Goal: Complete application form

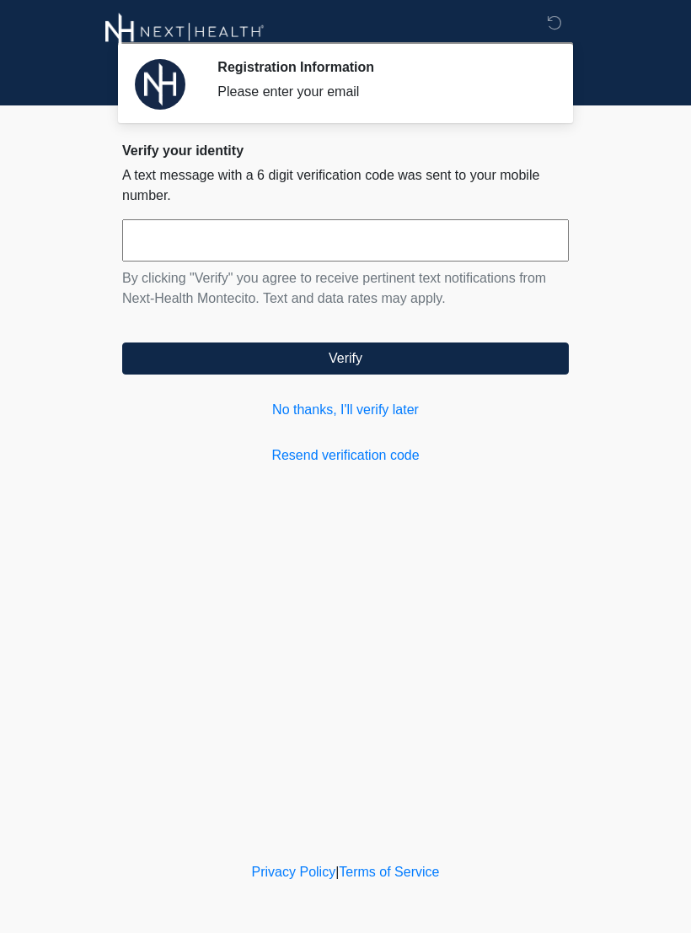
click at [270, 240] on input "text" at bounding box center [345, 240] width 447 height 42
type input "******"
click at [427, 334] on form "****** By clicking "Verify" you agree to receive pertinent text notifications f…" at bounding box center [345, 296] width 447 height 155
click at [431, 373] on button "Verify" at bounding box center [345, 358] width 447 height 32
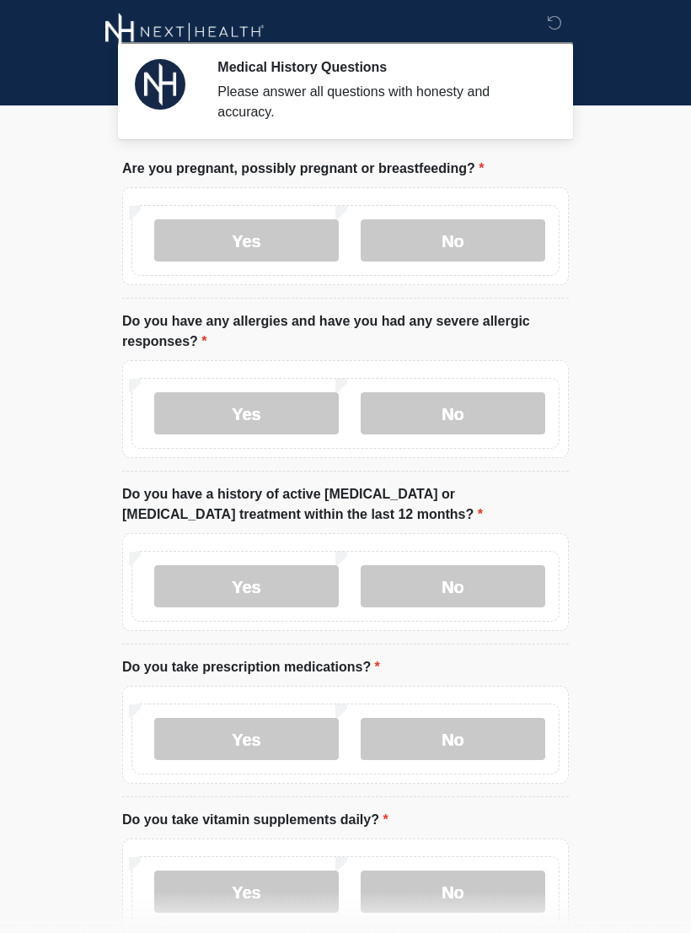
click at [503, 255] on label "No" at bounding box center [453, 240] width 185 height 42
click at [485, 418] on label "No" at bounding box center [453, 413] width 185 height 42
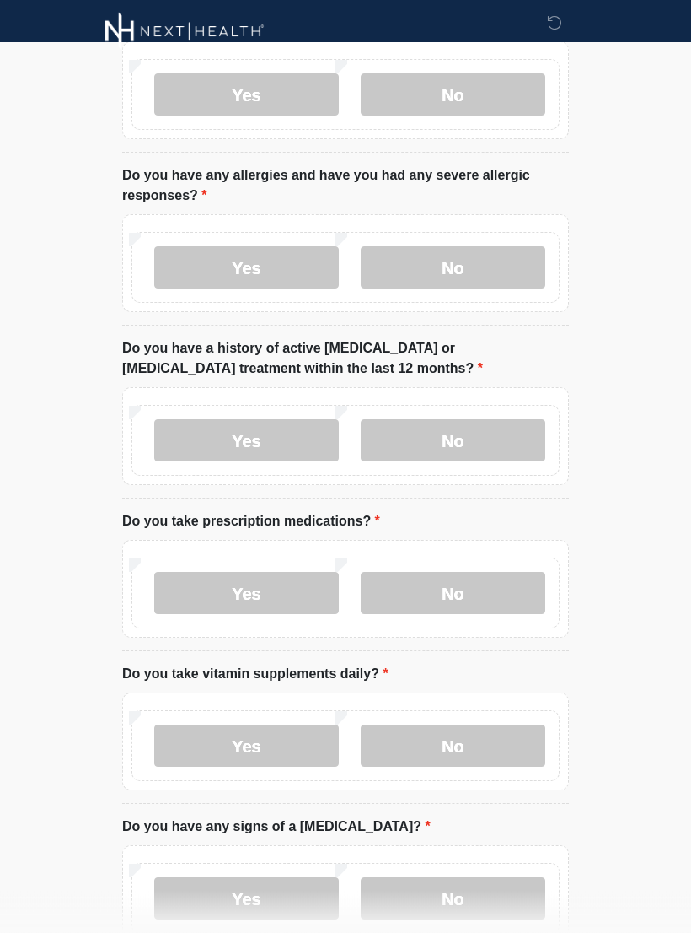
scroll to position [146, 0]
click at [492, 438] on label "No" at bounding box center [453, 440] width 185 height 42
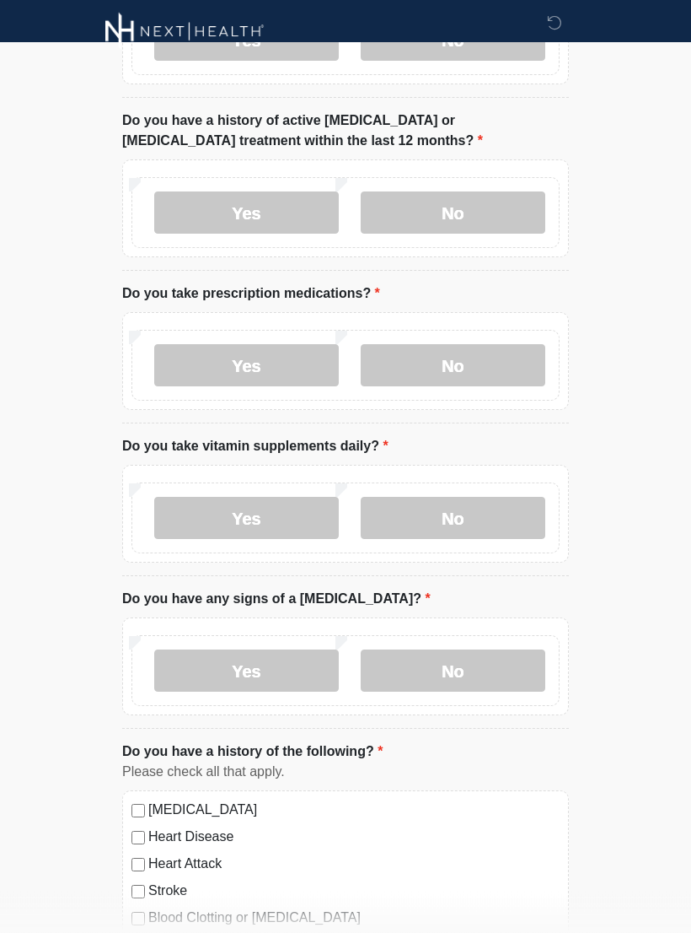
scroll to position [374, 0]
click at [288, 524] on label "Yes" at bounding box center [246, 518] width 185 height 42
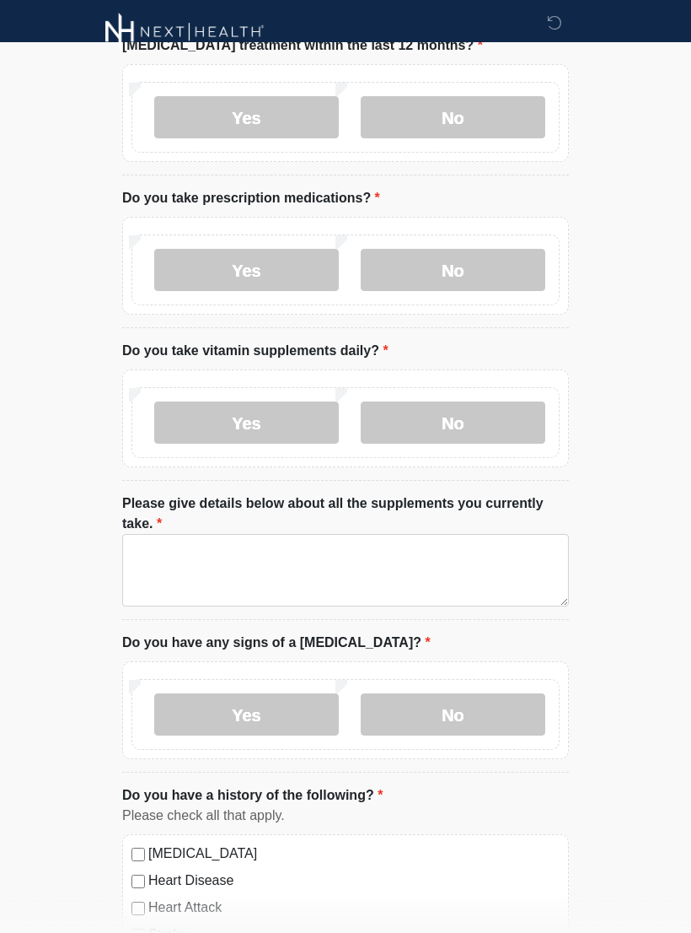
scroll to position [468, 0]
click at [462, 703] on label "No" at bounding box center [453, 715] width 185 height 42
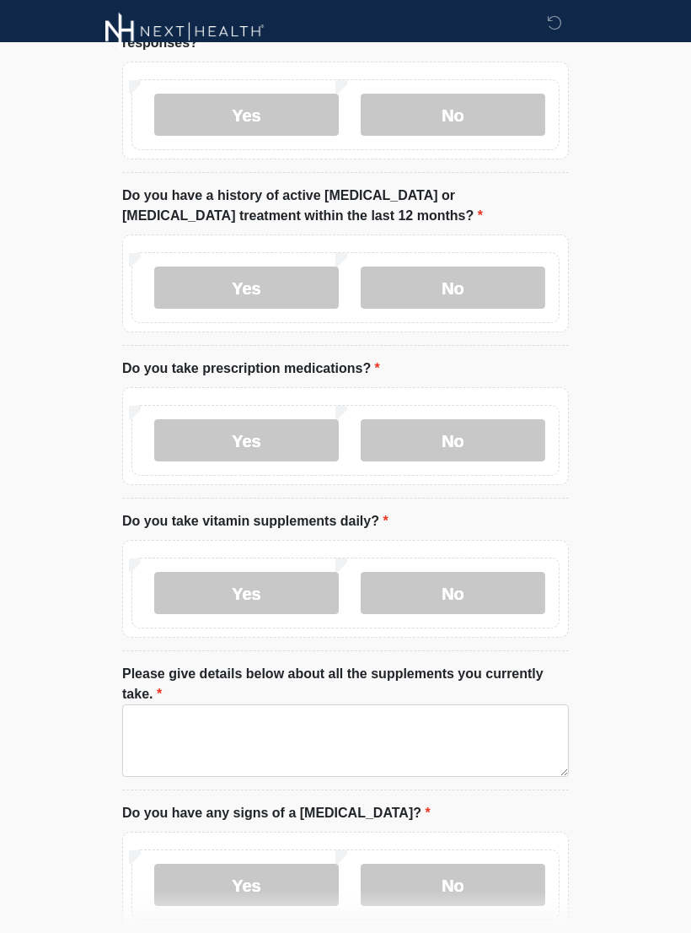
scroll to position [301, 0]
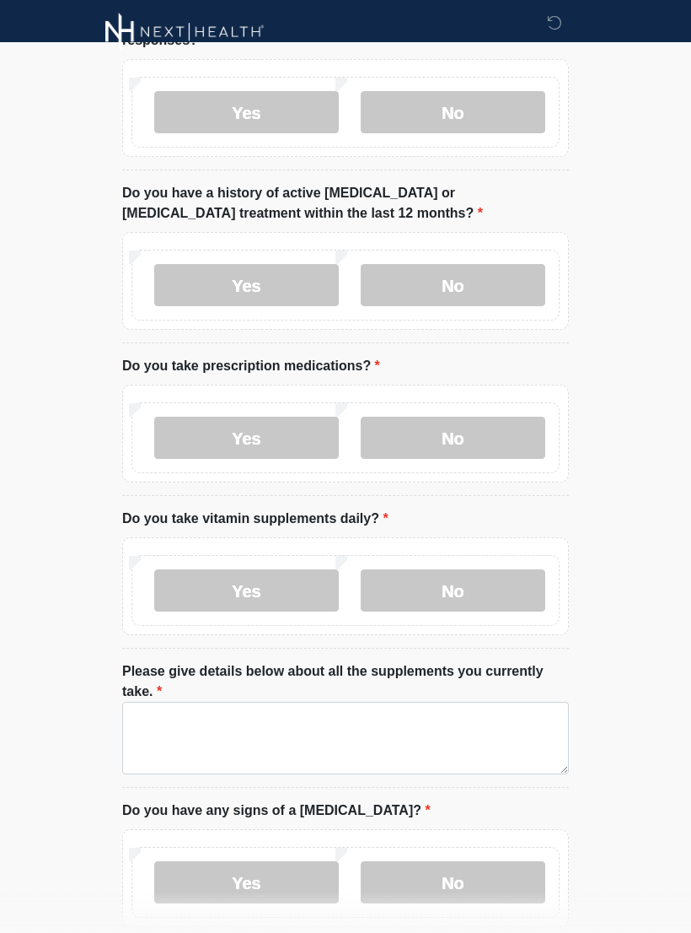
click at [289, 456] on label "Yes" at bounding box center [246, 438] width 185 height 42
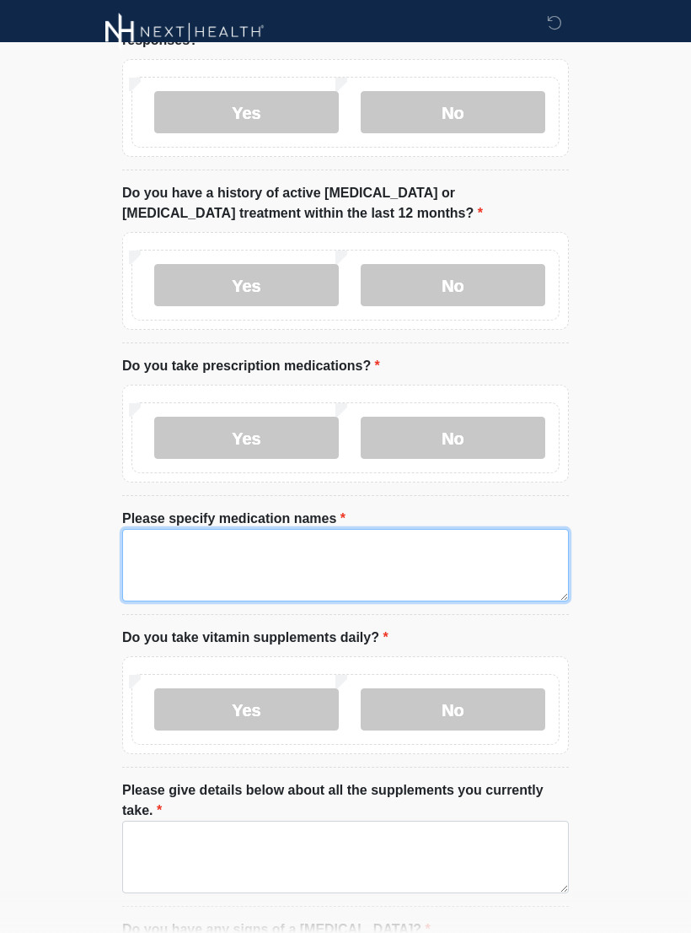
click at [259, 563] on textarea "Please specify medication names" at bounding box center [345, 565] width 447 height 73
type textarea "*"
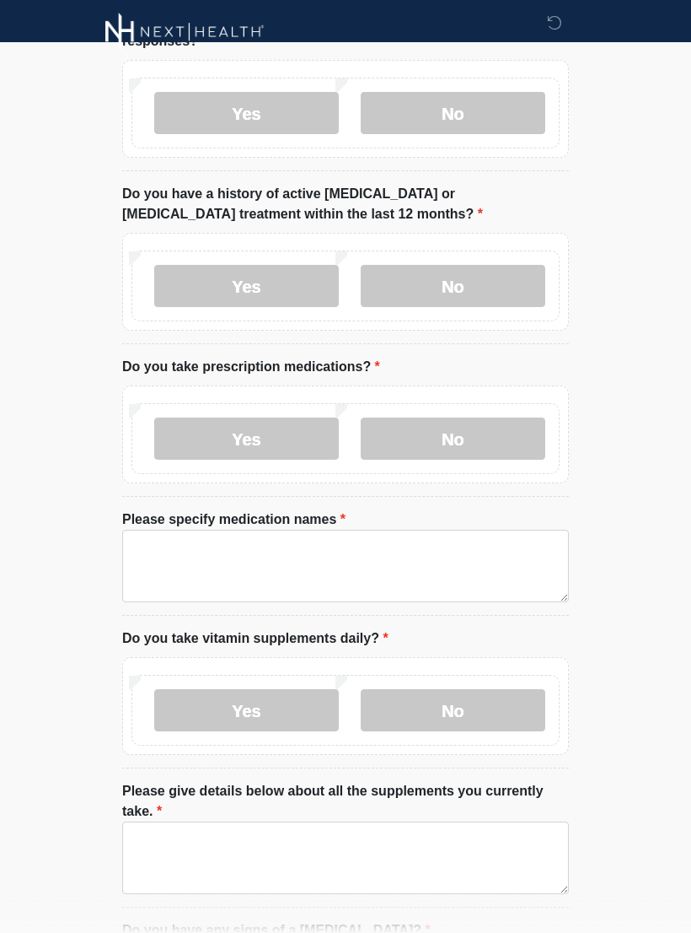
click at [479, 433] on label "No" at bounding box center [453, 438] width 185 height 42
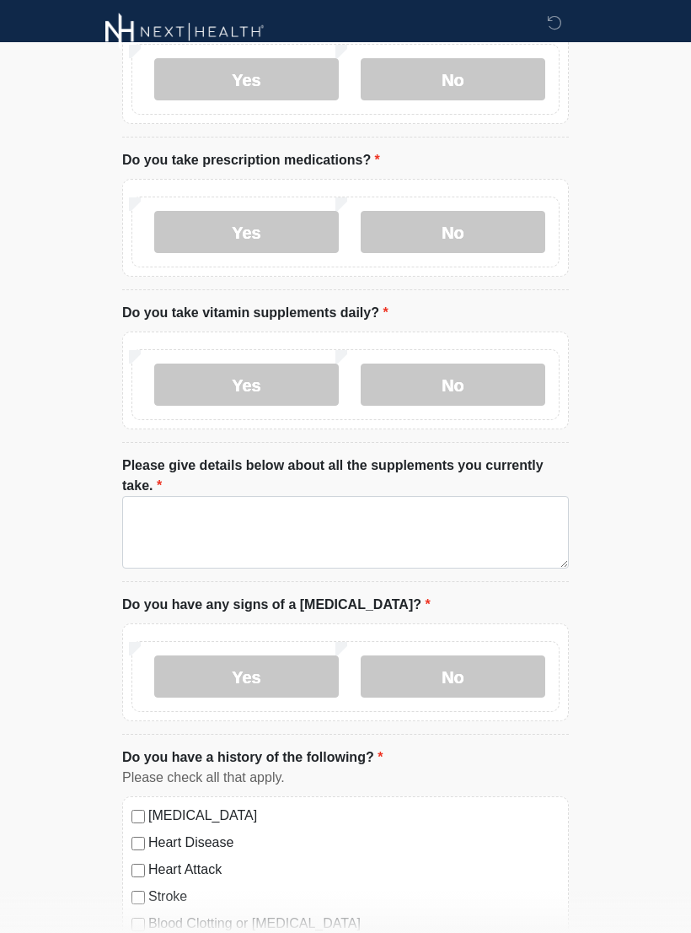
scroll to position [509, 0]
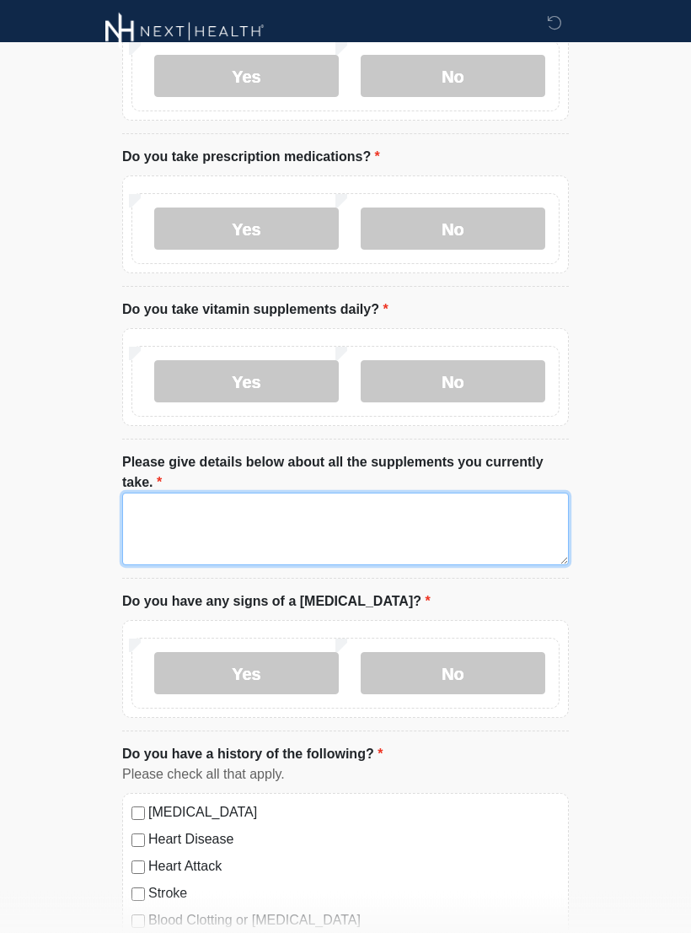
click at [186, 511] on textarea "Please give details below about all the supplements you currently take." at bounding box center [345, 529] width 447 height 73
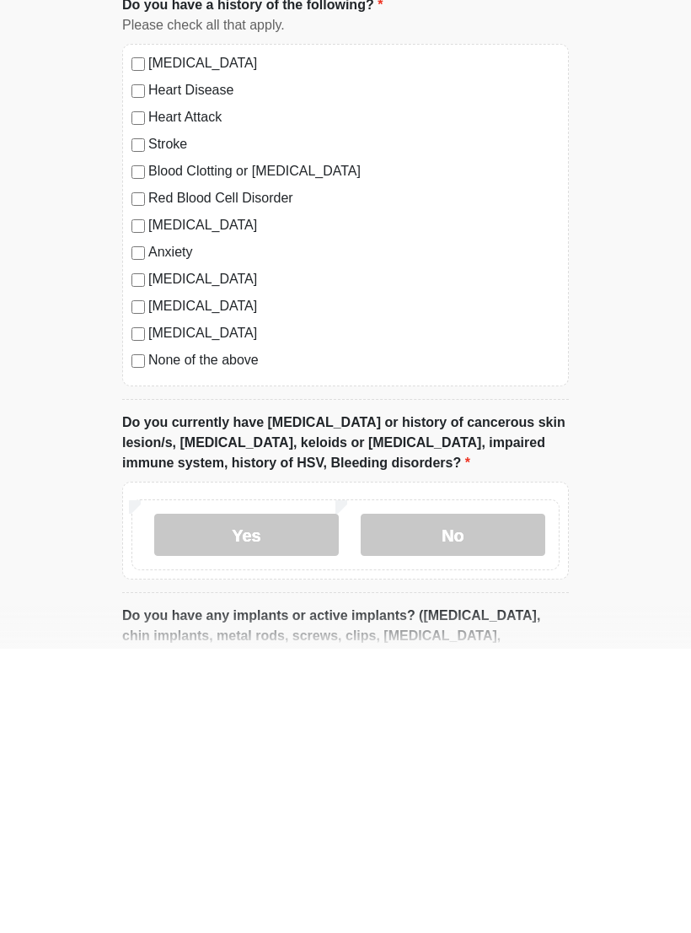
scroll to position [976, 0]
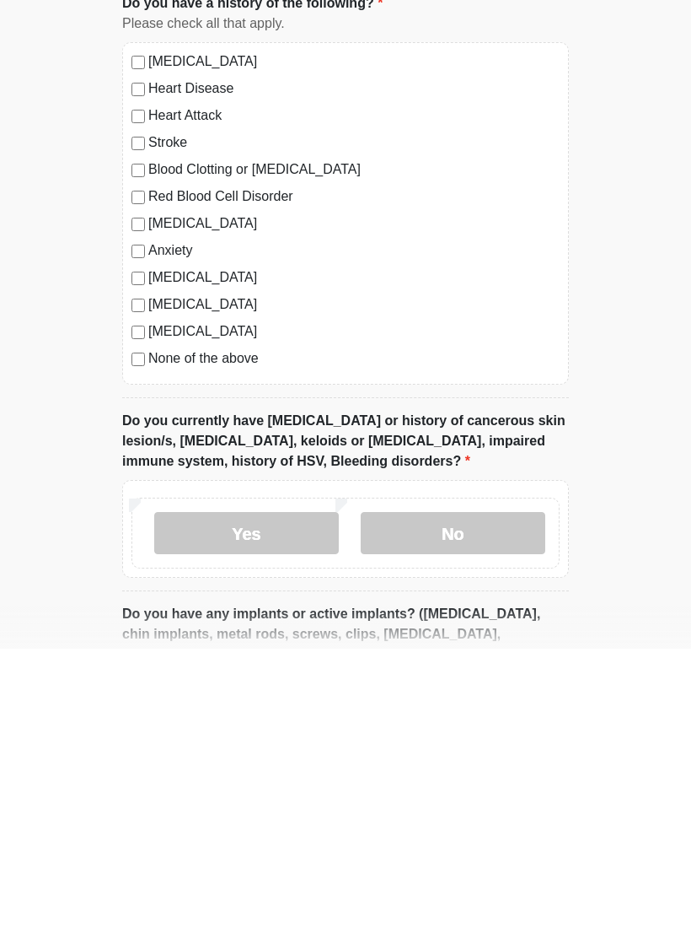
type textarea "**********"
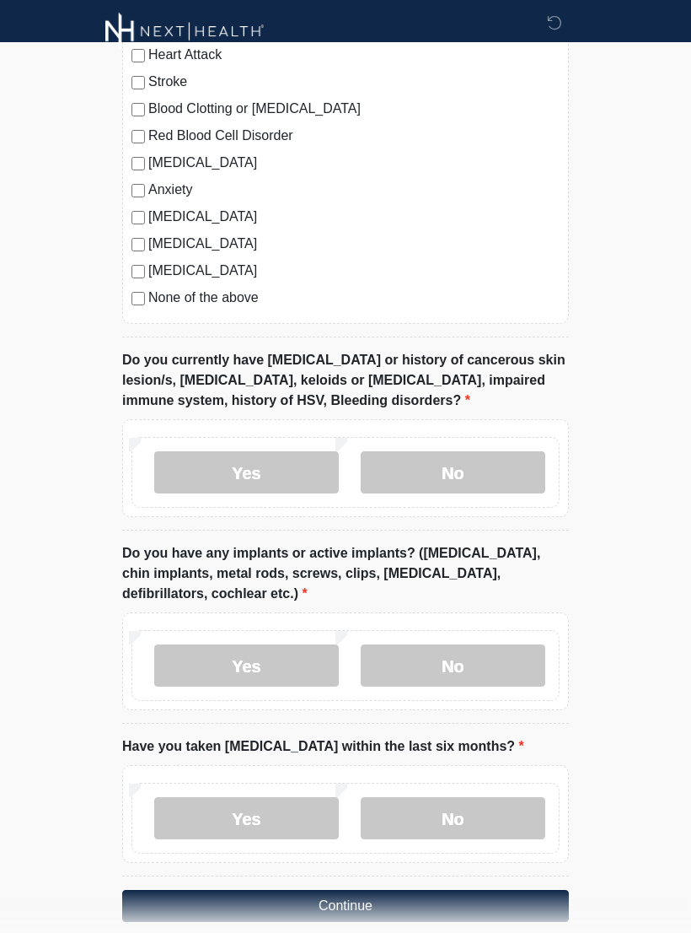
scroll to position [1323, 0]
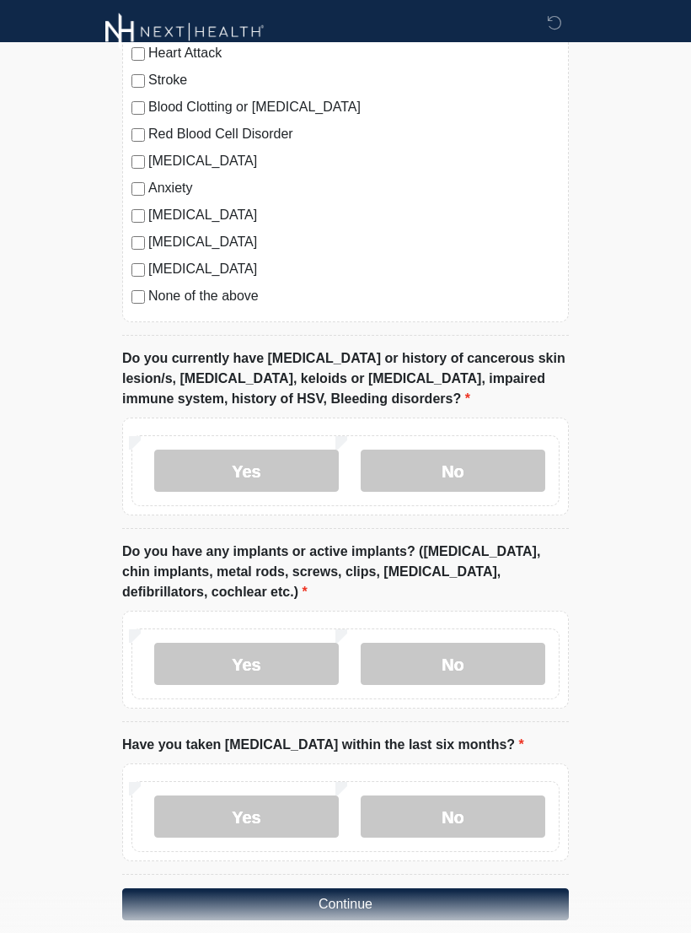
click at [486, 475] on label "No" at bounding box center [453, 470] width 185 height 42
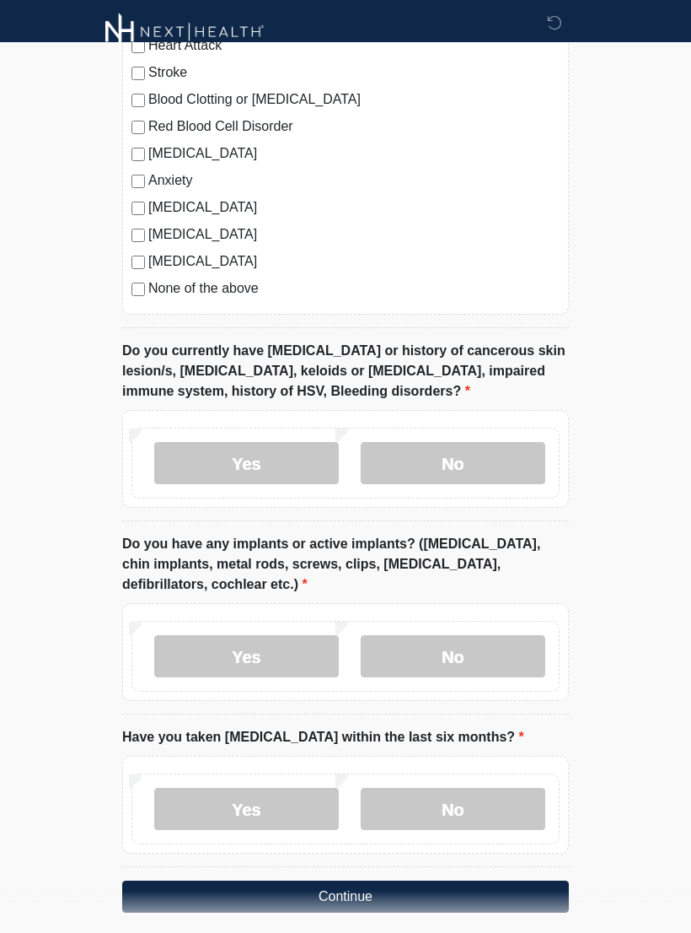
scroll to position [1371, 0]
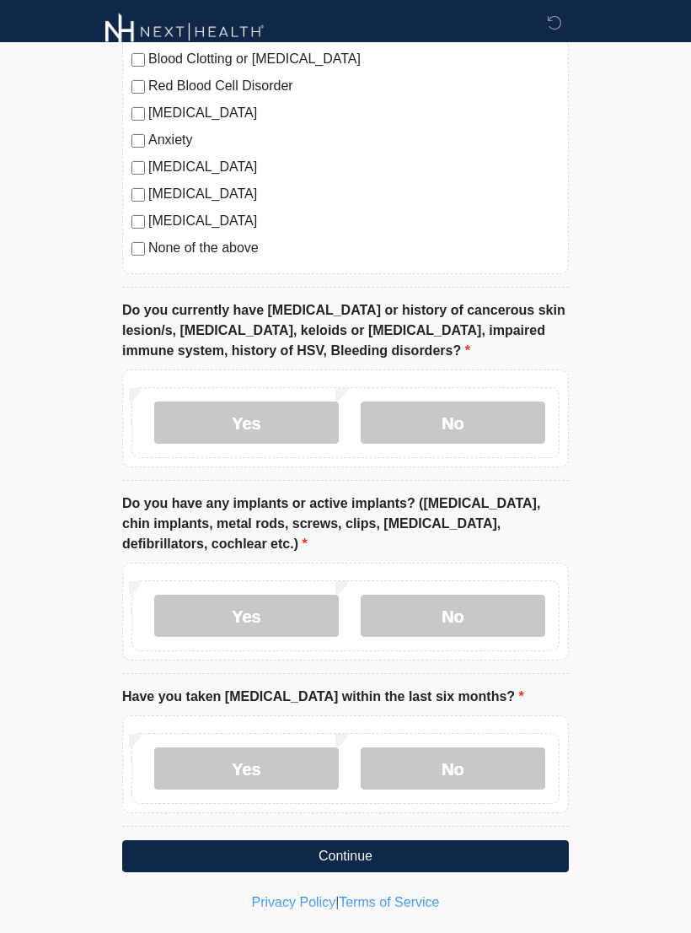
click at [487, 617] on label "No" at bounding box center [453, 615] width 185 height 42
click at [462, 774] on label "No" at bounding box center [453, 768] width 185 height 42
click at [465, 849] on button "Continue" at bounding box center [345, 856] width 447 height 32
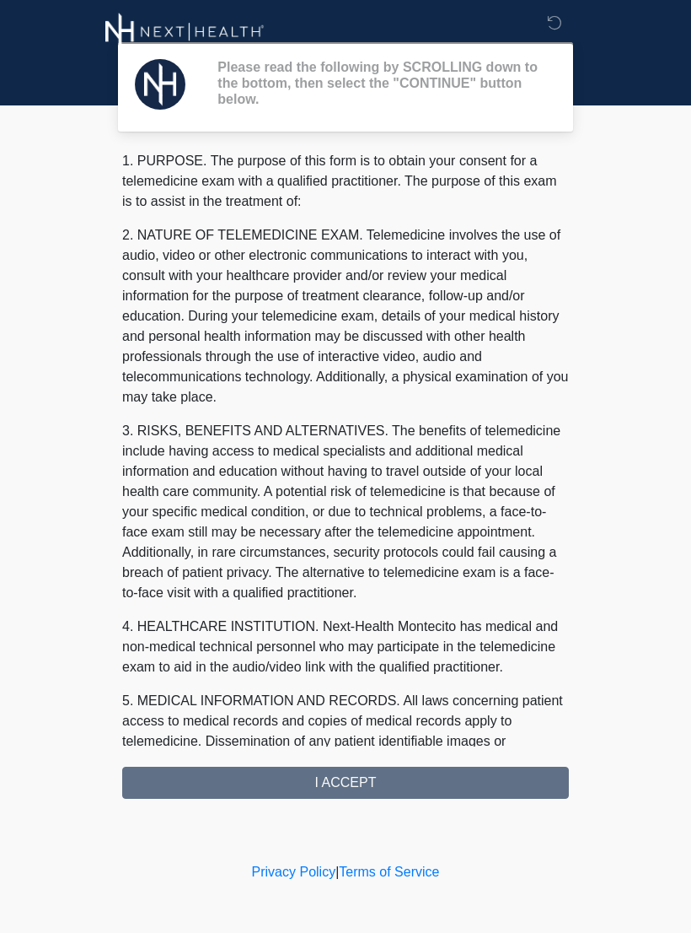
scroll to position [0, 0]
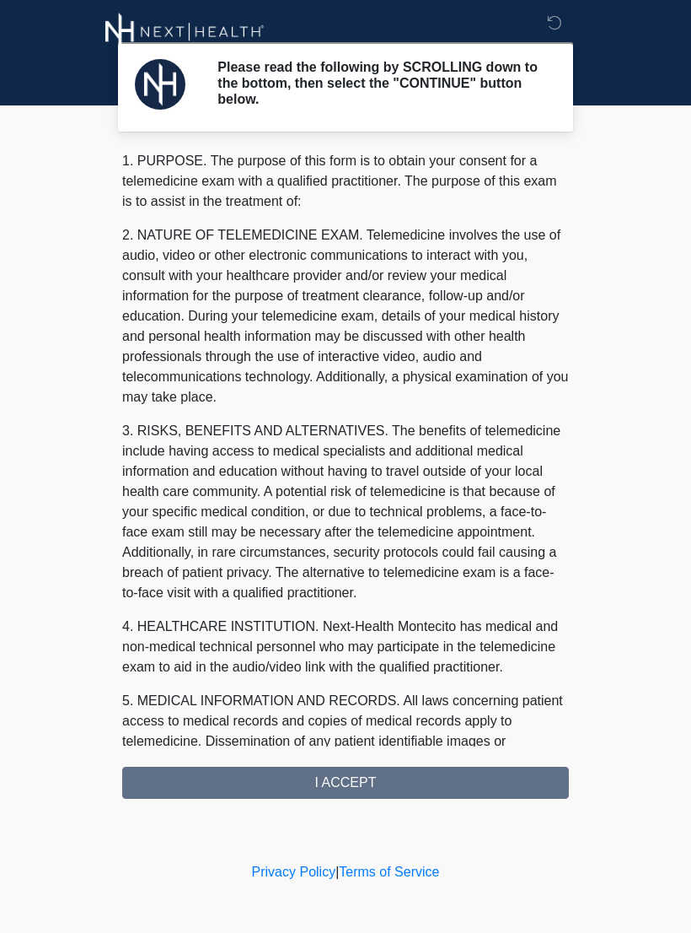
click at [438, 772] on div "1. PURPOSE. The purpose of this form is to obtain your consent for a telemedici…" at bounding box center [345, 475] width 447 height 648
click at [444, 783] on div "1. PURPOSE. The purpose of this form is to obtain your consent for a telemedici…" at bounding box center [345, 475] width 447 height 648
click at [430, 791] on div "1. PURPOSE. The purpose of this form is to obtain your consent for a telemedici…" at bounding box center [345, 475] width 447 height 648
click at [381, 788] on div "1. PURPOSE. The purpose of this form is to obtain your consent for a telemedici…" at bounding box center [345, 475] width 447 height 648
click at [377, 779] on div "1. PURPOSE. The purpose of this form is to obtain your consent for a telemedici…" at bounding box center [345, 475] width 447 height 648
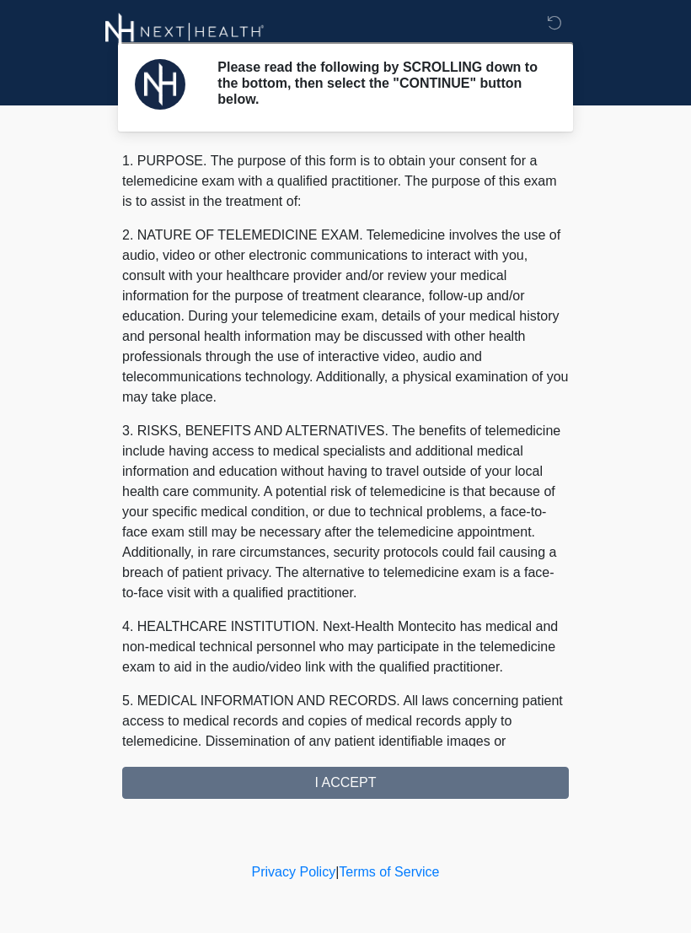
click at [376, 778] on div "1. PURPOSE. The purpose of this form is to obtain your consent for a telemedici…" at bounding box center [345, 475] width 447 height 648
click at [362, 790] on div "1. PURPOSE. The purpose of this form is to obtain your consent for a telemedici…" at bounding box center [345, 475] width 447 height 648
click at [361, 790] on div "1. PURPOSE. The purpose of this form is to obtain your consent for a telemedici…" at bounding box center [345, 475] width 447 height 648
click at [401, 774] on div "1. PURPOSE. The purpose of this form is to obtain your consent for a telemedici…" at bounding box center [345, 475] width 447 height 648
click at [400, 774] on div "1. PURPOSE. The purpose of this form is to obtain your consent for a telemedici…" at bounding box center [345, 475] width 447 height 648
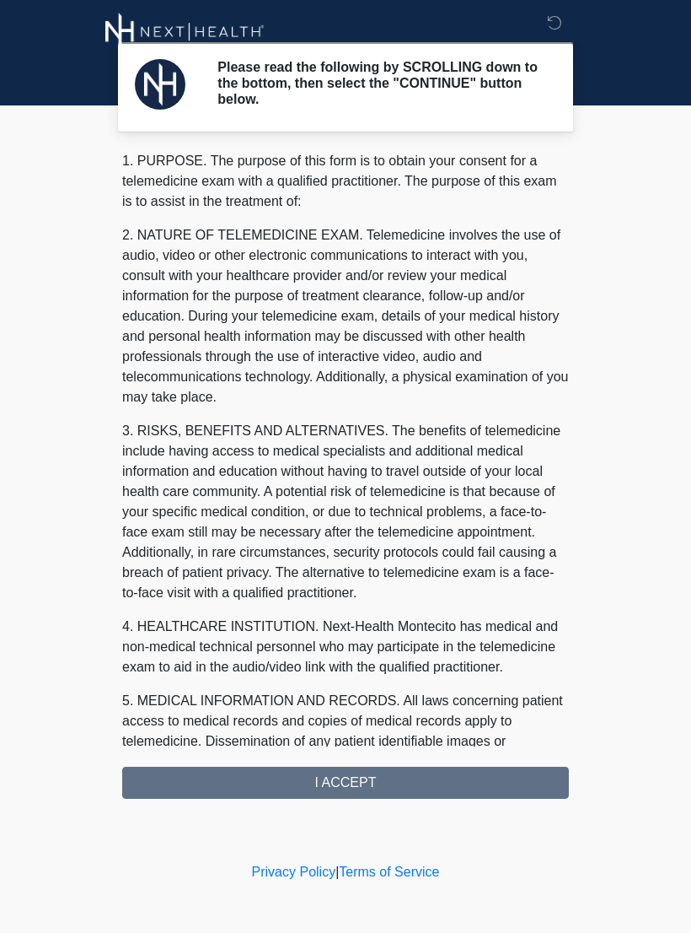
click at [367, 798] on div "Please read the following by SCROLLING down to the bottom, then select the "CON…" at bounding box center [346, 429] width 506 height 825
click at [347, 788] on div "1. PURPOSE. The purpose of this form is to obtain your consent for a telemedici…" at bounding box center [345, 475] width 447 height 648
click at [325, 795] on div "1. PURPOSE. The purpose of this form is to obtain your consent for a telemedici…" at bounding box center [345, 475] width 447 height 648
click at [361, 781] on div "1. PURPOSE. The purpose of this form is to obtain your consent for a telemedici…" at bounding box center [345, 475] width 447 height 648
click at [342, 801] on div "Please read the following by SCROLLING down to the bottom, then select the "CON…" at bounding box center [346, 429] width 506 height 825
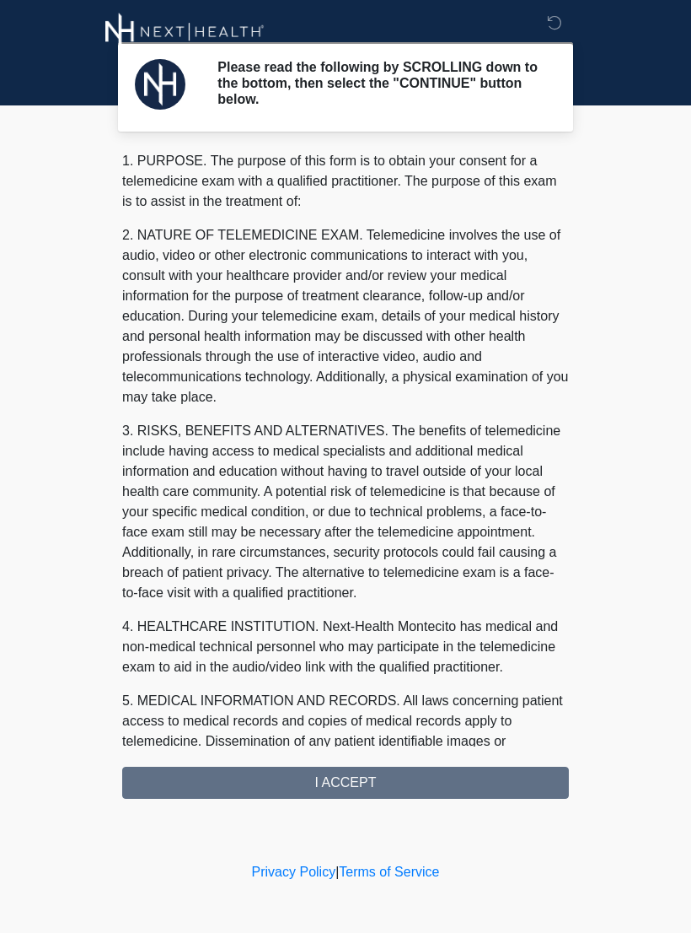
click at [342, 800] on div "Please read the following by SCROLLING down to the bottom, then select the "CON…" at bounding box center [346, 429] width 506 height 825
click at [351, 777] on div "1. PURPOSE. The purpose of this form is to obtain your consent for a telemedici…" at bounding box center [345, 475] width 447 height 648
click at [507, 781] on div "1. PURPOSE. The purpose of this form is to obtain your consent for a telemedici…" at bounding box center [345, 475] width 447 height 648
click at [334, 769] on div "1. PURPOSE. The purpose of this form is to obtain your consent for a telemedici…" at bounding box center [345, 475] width 447 height 648
click at [333, 769] on div "1. PURPOSE. The purpose of this form is to obtain your consent for a telemedici…" at bounding box center [345, 475] width 447 height 648
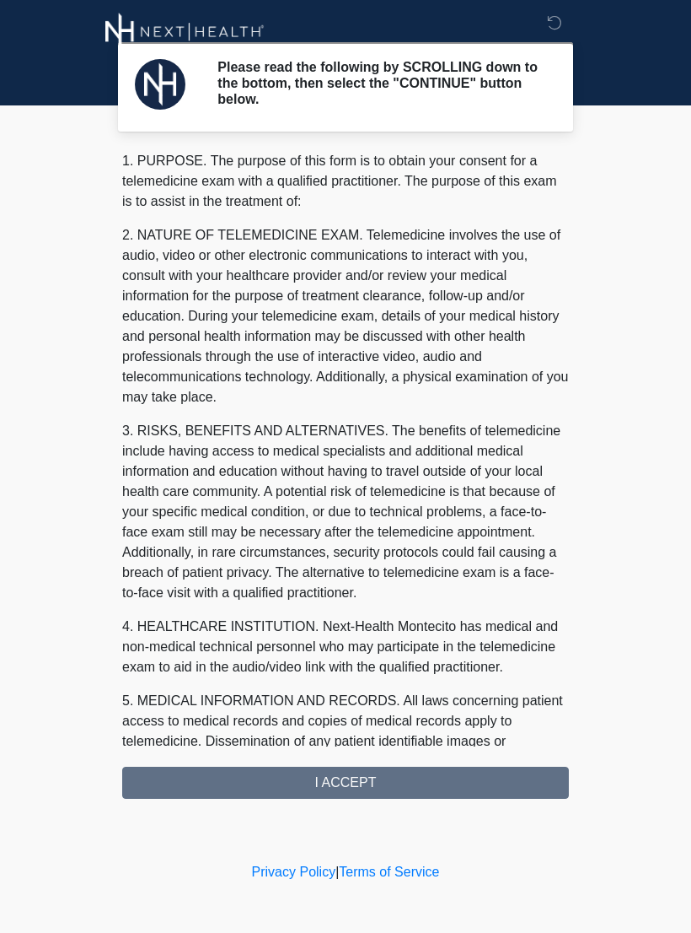
click at [334, 778] on div "1. PURPOSE. The purpose of this form is to obtain your consent for a telemedici…" at bounding box center [345, 475] width 447 height 648
click at [357, 775] on div "1. PURPOSE. The purpose of this form is to obtain your consent for a telemedici…" at bounding box center [345, 475] width 447 height 648
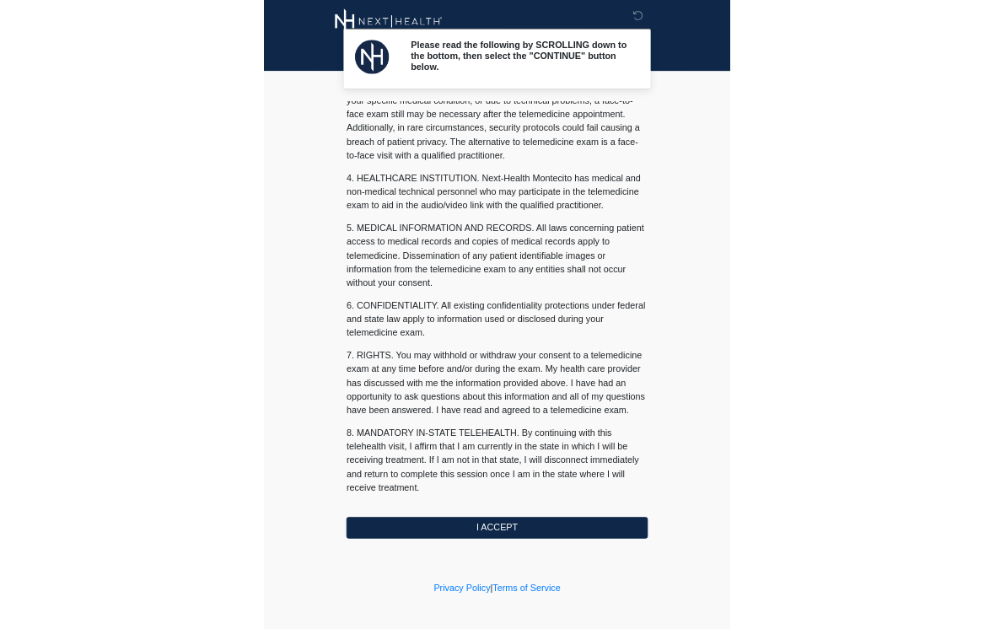
scroll to position [383, 0]
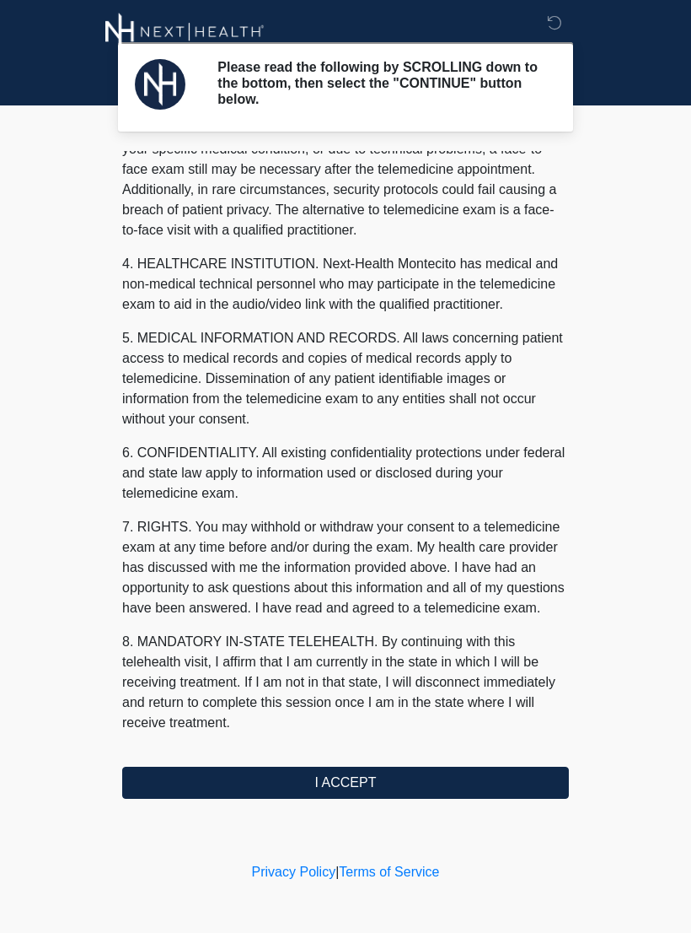
click at [411, 777] on button "I ACCEPT" at bounding box center [345, 782] width 447 height 32
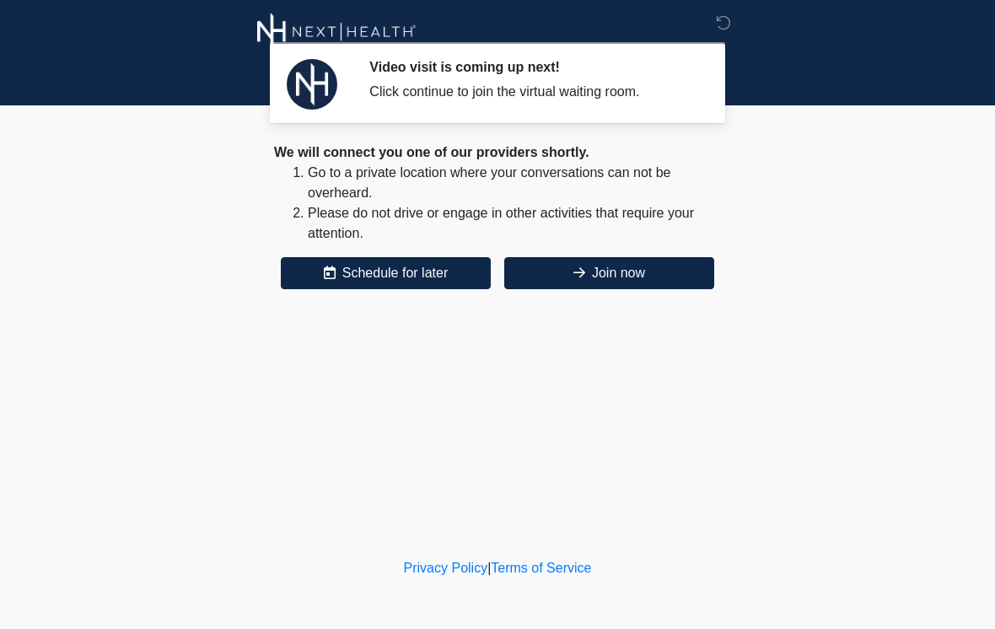
click at [691, 274] on button "Join now" at bounding box center [609, 273] width 210 height 32
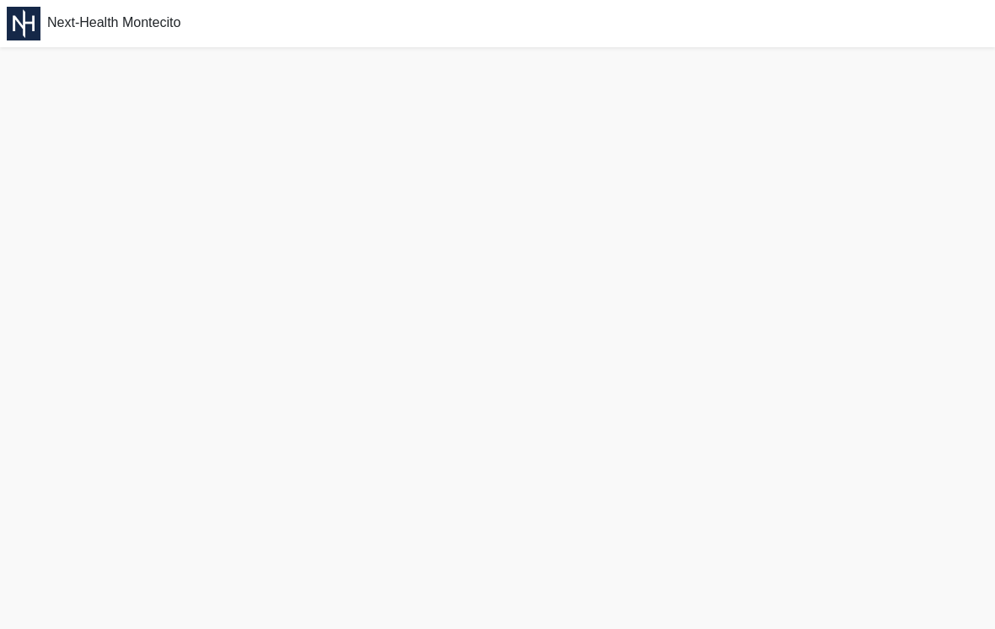
scroll to position [4, 0]
